Goal: Information Seeking & Learning: Learn about a topic

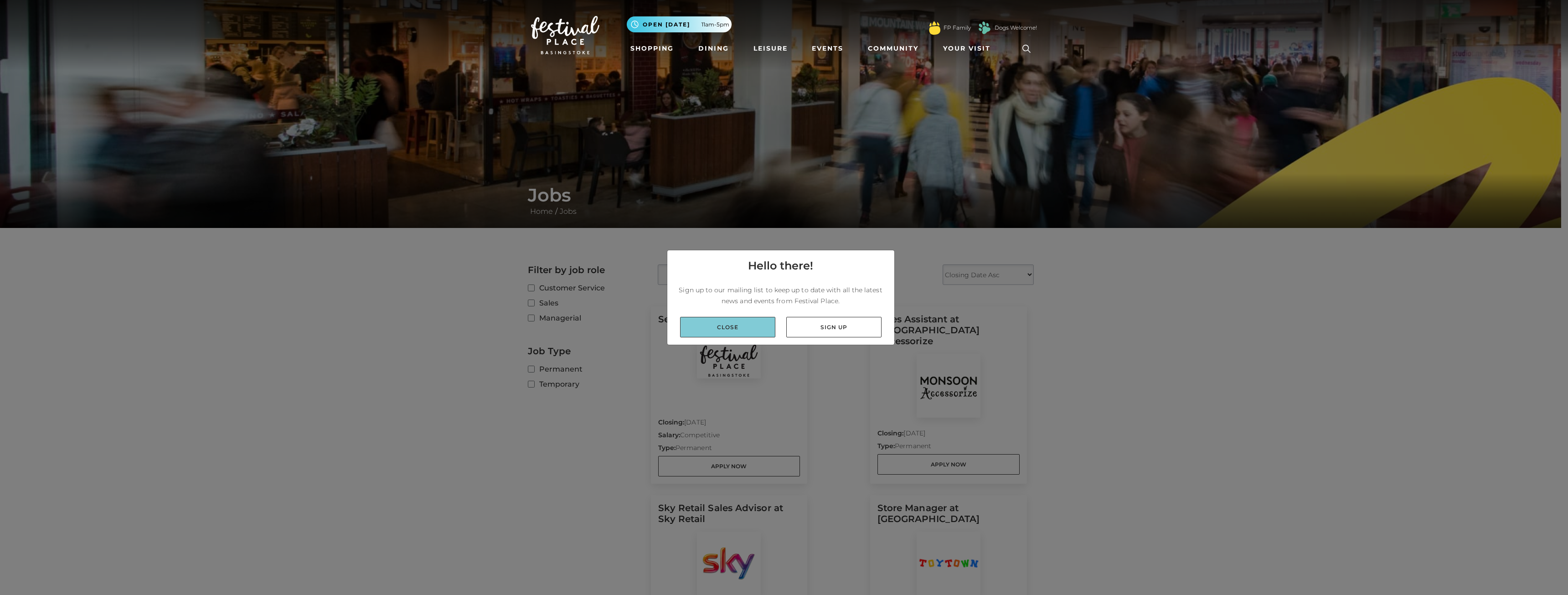
click at [730, 322] on link "Close" at bounding box center [727, 327] width 96 height 21
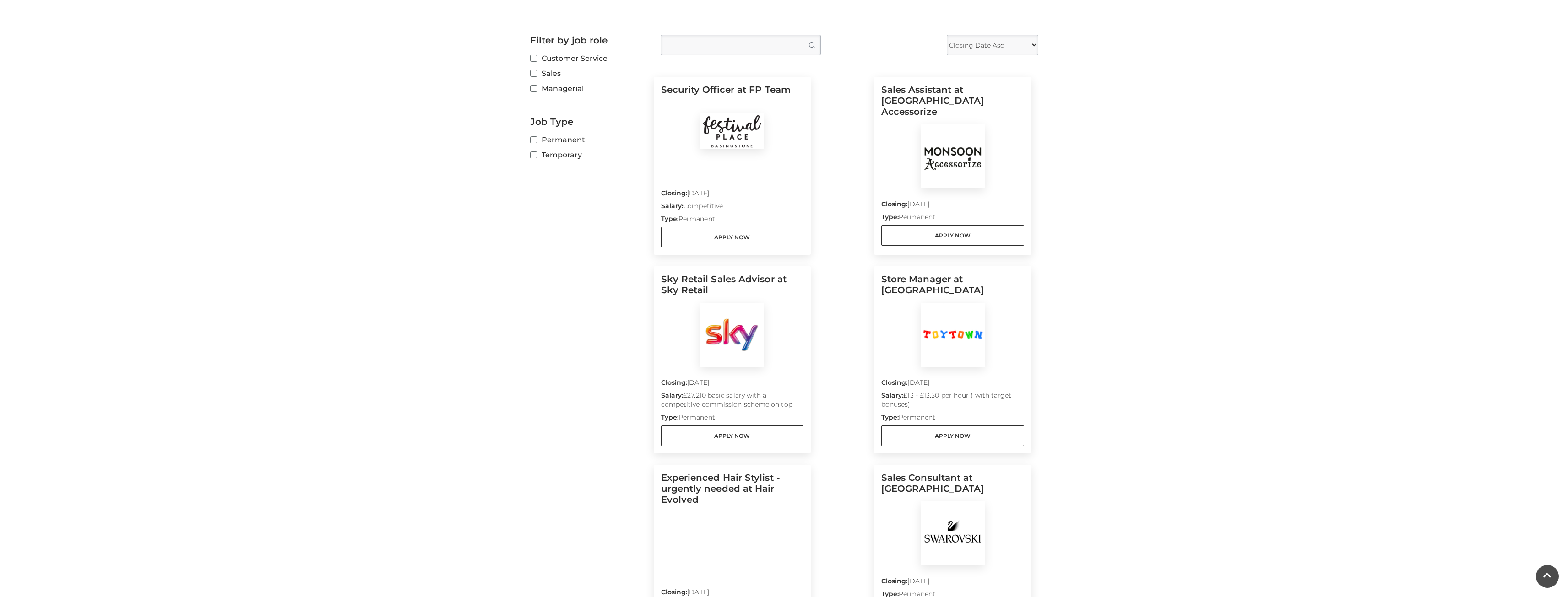
scroll to position [92, 0]
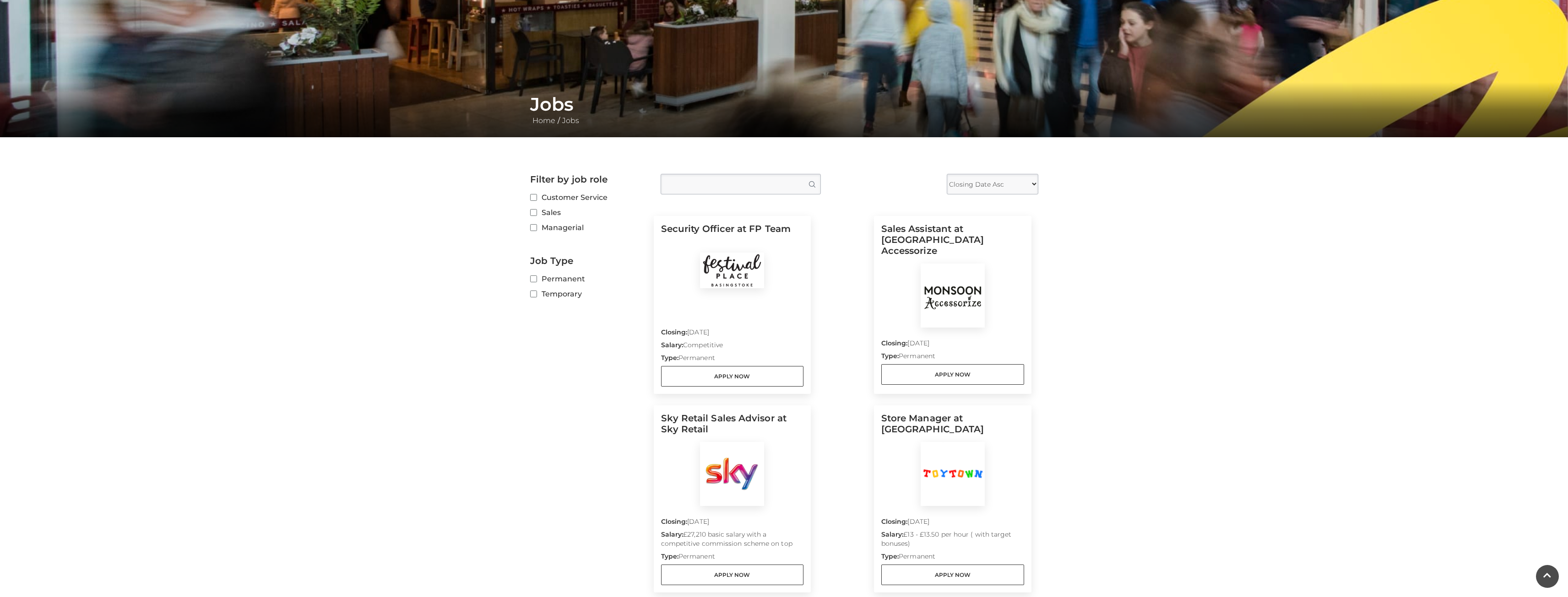
click at [680, 233] on h5 "Security Officer at FP Team" at bounding box center [732, 238] width 143 height 29
drag, startPoint x: 680, startPoint y: 233, endPoint x: 707, endPoint y: 234, distance: 27.0
click at [707, 234] on h5 "Security Officer at FP Team" at bounding box center [732, 238] width 143 height 29
copy h5 "Security Officer"
click at [766, 235] on h5 "Security Officer at FP Team" at bounding box center [732, 238] width 143 height 29
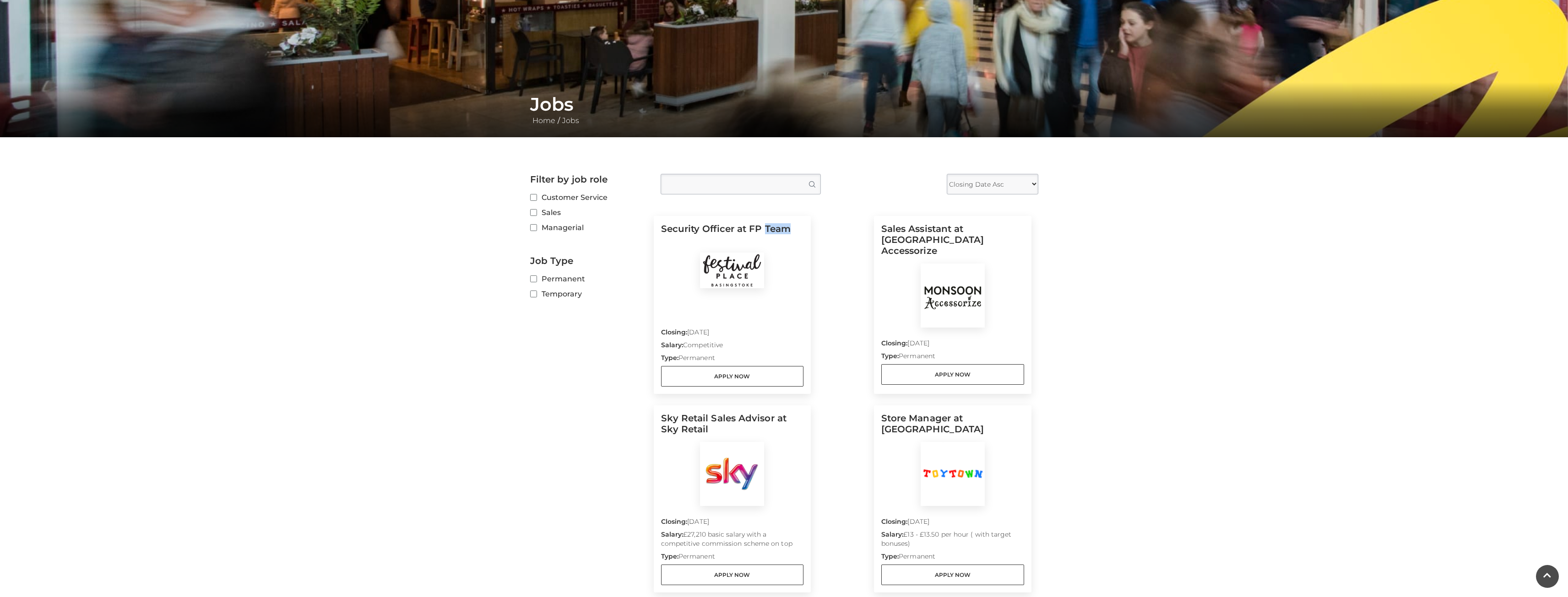
click at [767, 235] on h5 "Security Officer at FP Team" at bounding box center [732, 238] width 143 height 29
click at [766, 234] on h5 "Security Officer at FP Team" at bounding box center [732, 238] width 143 height 29
click at [759, 227] on h5 "Security Officer at FP Team" at bounding box center [732, 238] width 143 height 29
drag, startPoint x: 759, startPoint y: 227, endPoint x: 743, endPoint y: 230, distance: 16.3
click at [743, 230] on h5 "Security Officer at FP Team" at bounding box center [732, 238] width 143 height 29
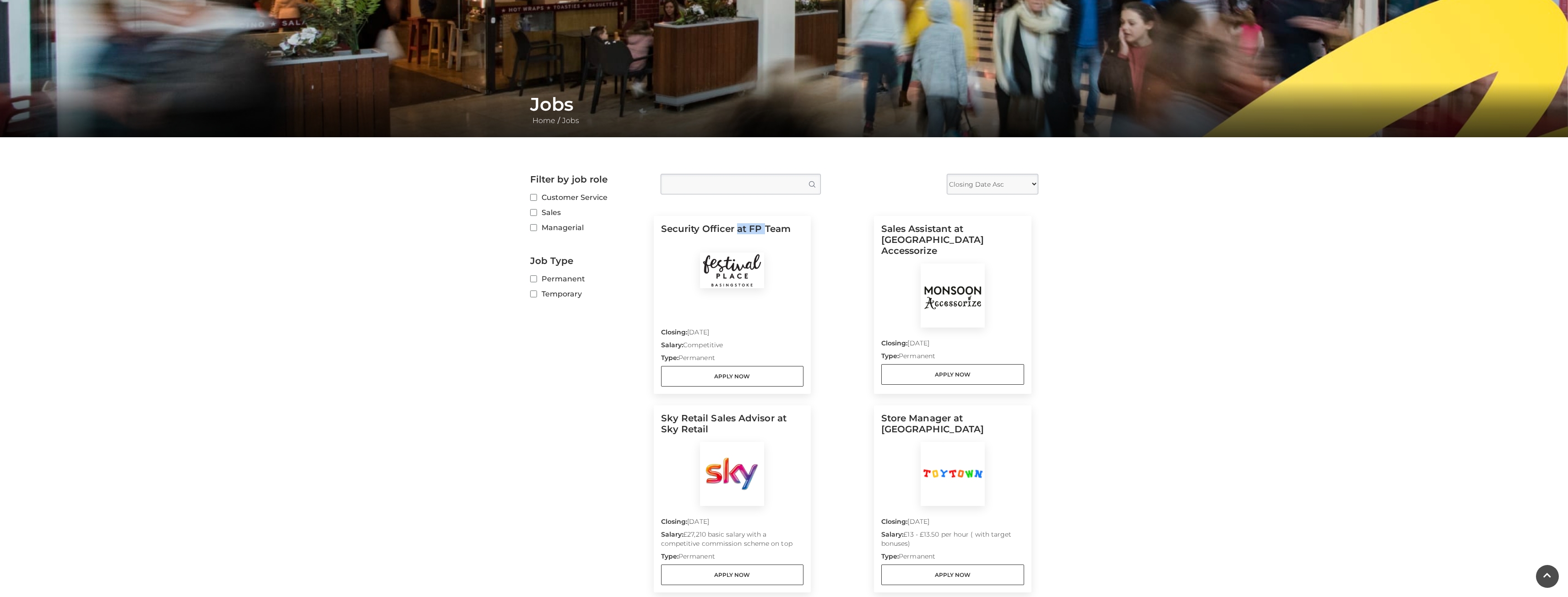
click at [743, 230] on h5 "Security Officer at FP Team" at bounding box center [732, 238] width 143 height 29
drag, startPoint x: 743, startPoint y: 230, endPoint x: 781, endPoint y: 234, distance: 38.2
click at [781, 234] on h5 "Security Officer at FP Team" at bounding box center [732, 238] width 143 height 29
drag, startPoint x: 782, startPoint y: 221, endPoint x: 764, endPoint y: 222, distance: 18.0
click at [764, 222] on div "Security Officer at FP Team Closing: [DATE] Salary: Competitive Type: Permanent…" at bounding box center [732, 304] width 158 height 178
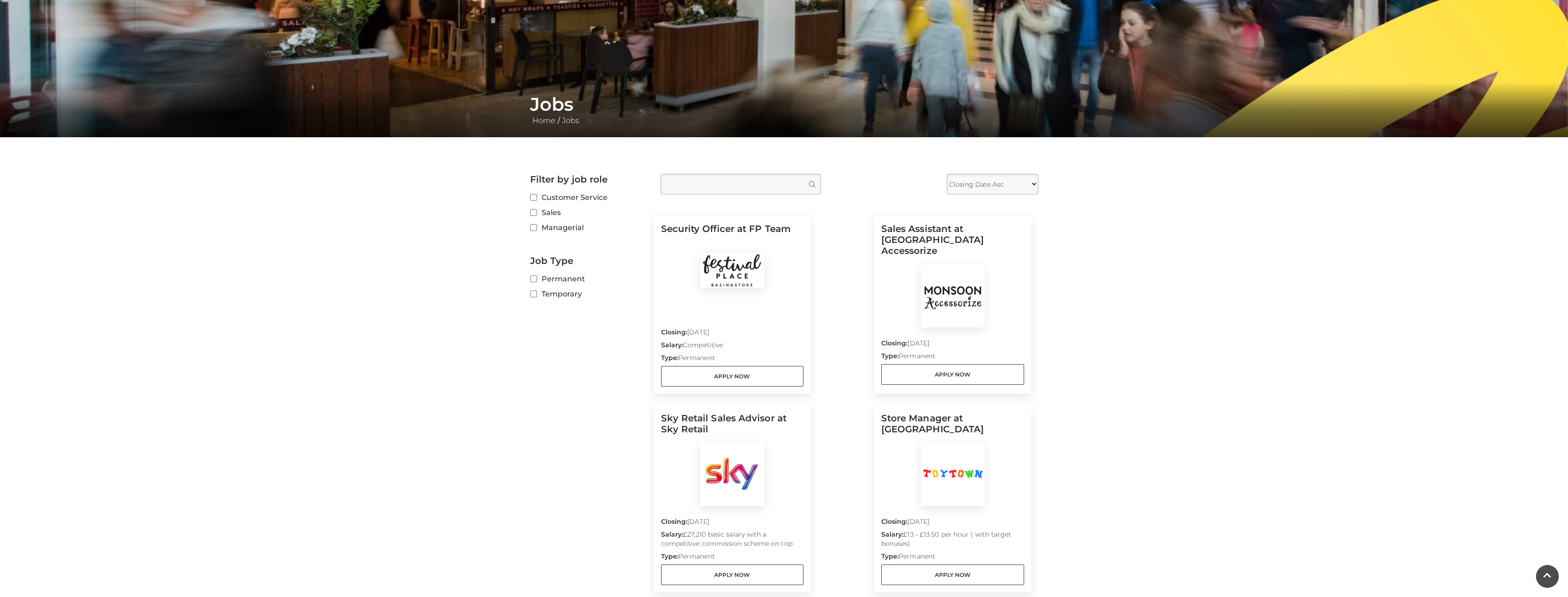
click at [741, 235] on h5 "Security Officer at FP Team" at bounding box center [732, 238] width 143 height 29
click at [751, 229] on h5 "Security Officer at FP Team" at bounding box center [732, 238] width 143 height 29
drag, startPoint x: 751, startPoint y: 229, endPoint x: 786, endPoint y: 228, distance: 35.0
click at [786, 228] on h5 "Security Officer at FP Team" at bounding box center [732, 238] width 143 height 29
drag, startPoint x: 786, startPoint y: 228, endPoint x: 811, endPoint y: 231, distance: 25.2
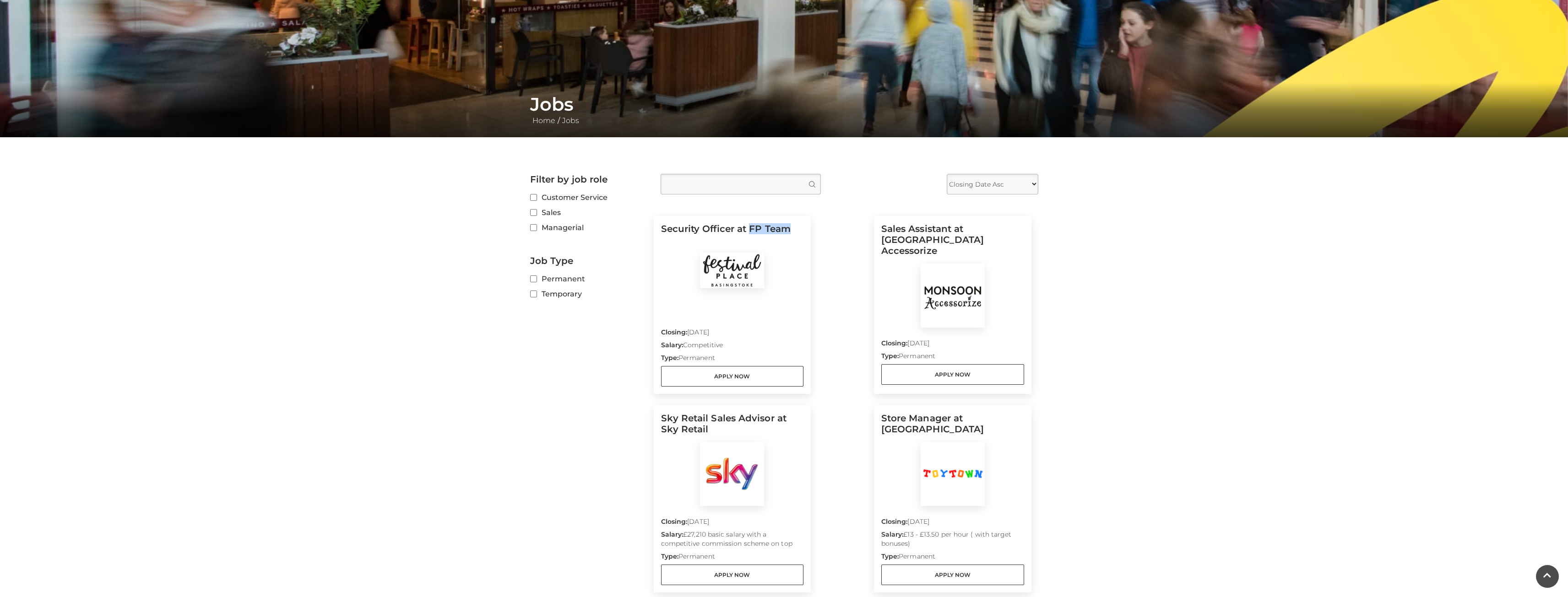
click at [811, 231] on div "Security Officer at FP Team Closing: [DATE] Salary: Competitive Type: Permanent…" at bounding box center [842, 598] width 378 height 786
drag, startPoint x: 797, startPoint y: 229, endPoint x: 750, endPoint y: 232, distance: 47.1
click at [750, 232] on h5 "Security Officer at FP Team" at bounding box center [732, 238] width 143 height 29
copy h5 "FP Team"
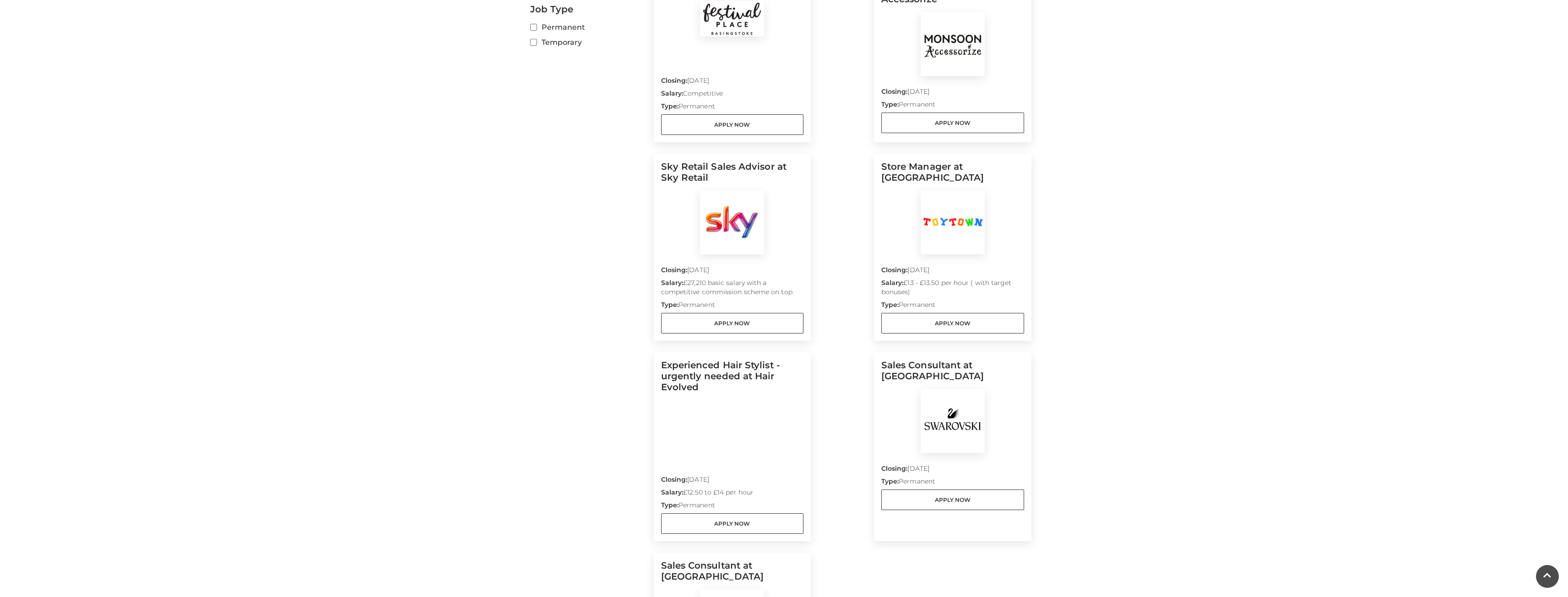
scroll to position [274, 0]
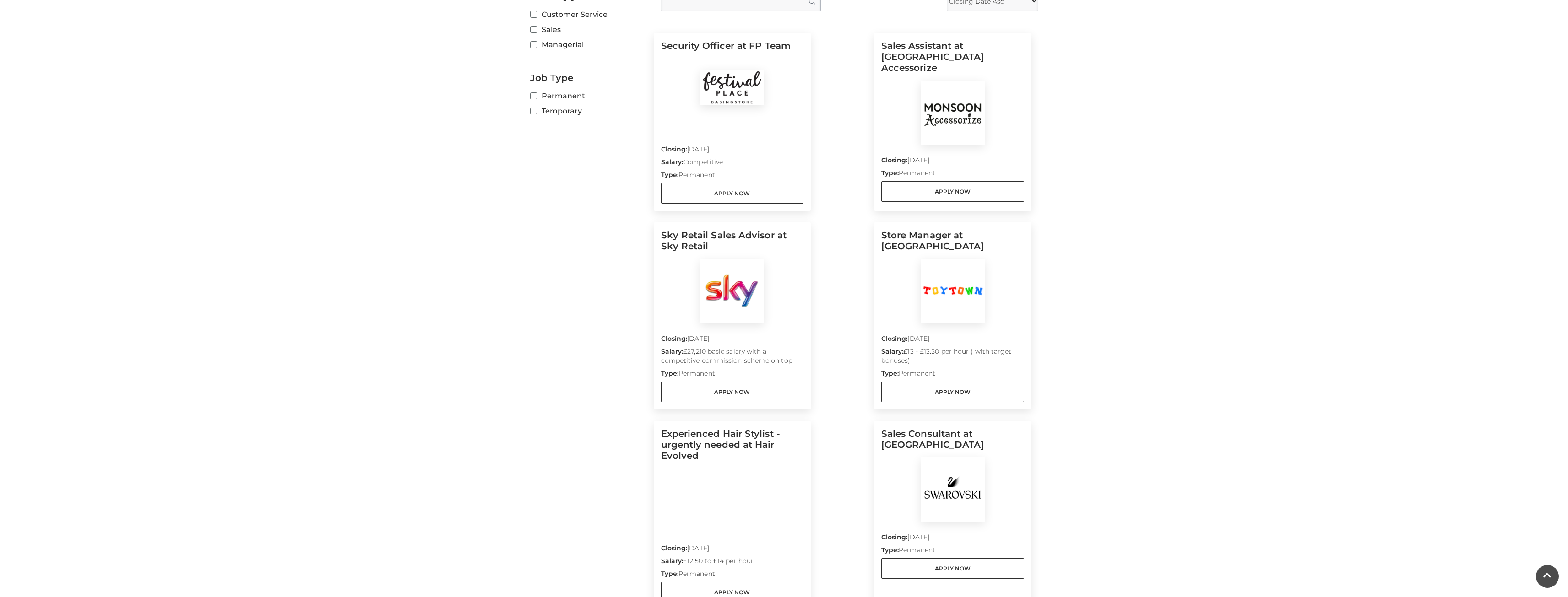
click at [710, 233] on h5 "Sky Retail Sales Advisor at Sky Retail" at bounding box center [732, 244] width 143 height 29
drag, startPoint x: 710, startPoint y: 233, endPoint x: 677, endPoint y: 245, distance: 35.1
click at [677, 245] on h5 "Sky Retail Sales Advisor at Sky Retail" at bounding box center [732, 244] width 143 height 29
click at [710, 230] on h5 "Sky Retail Sales Advisor at Sky Retail" at bounding box center [732, 244] width 143 height 29
click at [691, 232] on h5 "Sky Retail Sales Advisor at Sky Retail" at bounding box center [732, 244] width 143 height 29
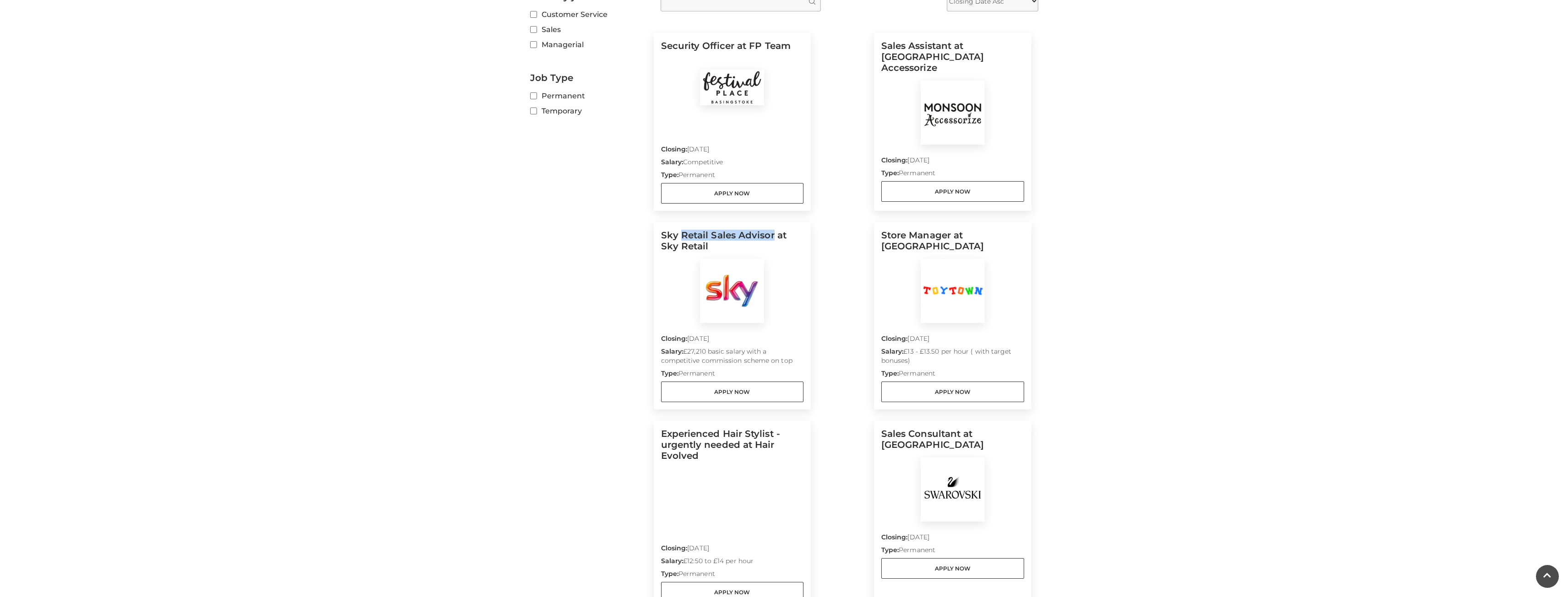
drag, startPoint x: 691, startPoint y: 232, endPoint x: 749, endPoint y: 235, distance: 58.1
click at [749, 235] on h5 "Sky Retail Sales Advisor at Sky Retail" at bounding box center [732, 244] width 143 height 29
drag, startPoint x: 749, startPoint y: 235, endPoint x: 768, endPoint y: 241, distance: 19.9
click at [765, 239] on h5 "Sky Retail Sales Advisor at Sky Retail" at bounding box center [732, 244] width 143 height 29
click at [771, 234] on h5 "Sky Retail Sales Advisor at Sky Retail" at bounding box center [732, 244] width 143 height 29
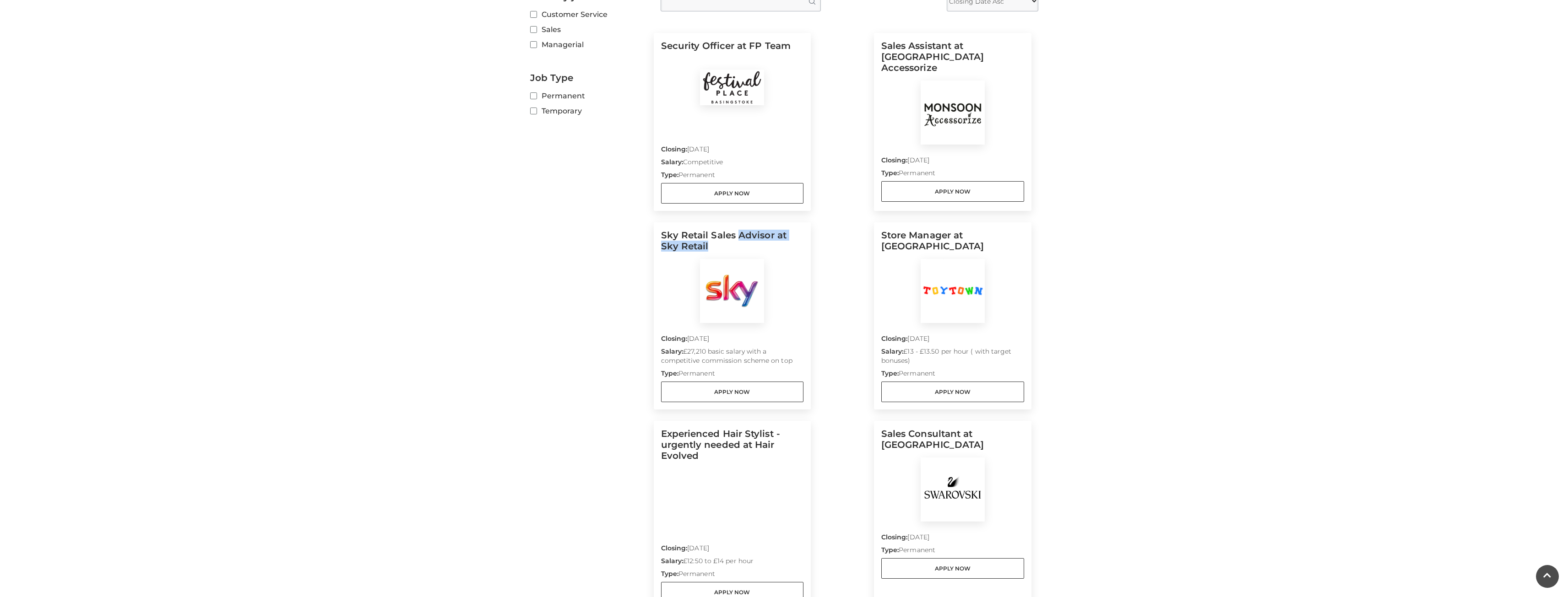
drag, startPoint x: 770, startPoint y: 234, endPoint x: 690, endPoint y: 246, distance: 80.9
click at [690, 246] on h5 "Sky Retail Sales Advisor at Sky Retail" at bounding box center [732, 244] width 143 height 29
drag, startPoint x: 690, startPoint y: 247, endPoint x: 730, endPoint y: 234, distance: 42.1
click at [730, 234] on h5 "Sky Retail Sales Advisor at Sky Retail" at bounding box center [732, 244] width 143 height 29
click at [750, 231] on h5 "Sky Retail Sales Advisor at Sky Retail" at bounding box center [732, 244] width 143 height 29
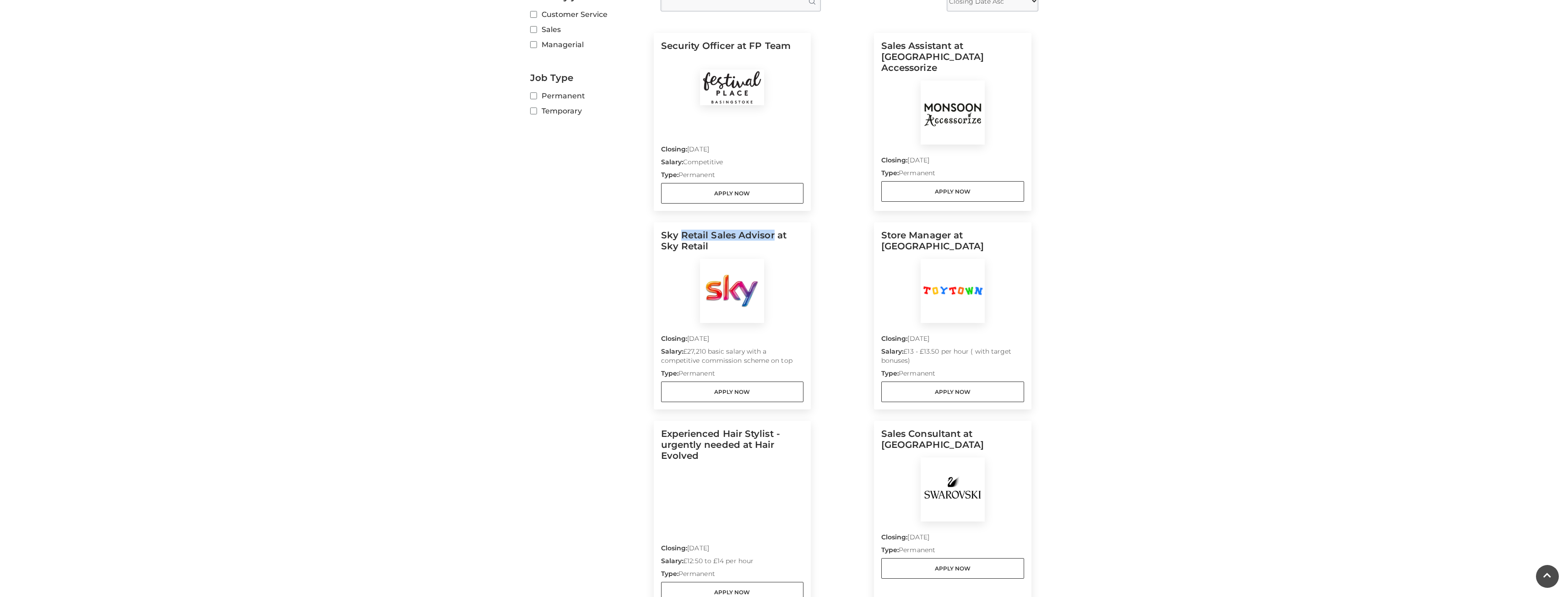
drag, startPoint x: 750, startPoint y: 231, endPoint x: 701, endPoint y: 230, distance: 49.0
click at [701, 230] on h5 "Sky Retail Sales Advisor at Sky Retail" at bounding box center [732, 244] width 143 height 29
copy h5 "Retail Sales Advisor"
click at [702, 254] on h5 "Sky Retail Sales Advisor at Sky Retail" at bounding box center [732, 244] width 143 height 29
drag, startPoint x: 702, startPoint y: 254, endPoint x: 666, endPoint y: 249, distance: 36.3
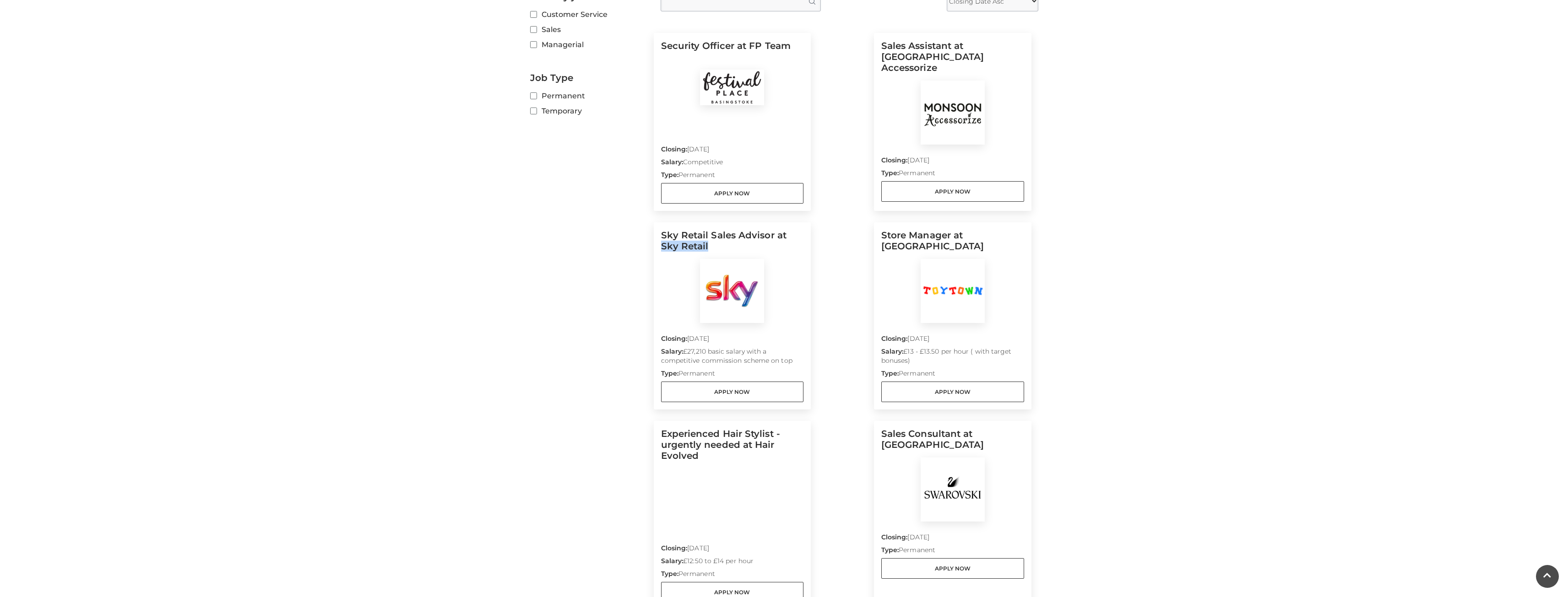
click at [666, 249] on h5 "Sky Retail Sales Advisor at Sky Retail" at bounding box center [732, 244] width 143 height 29
copy h5 "Sky Retail"
